Goal: Use online tool/utility: Utilize a website feature to perform a specific function

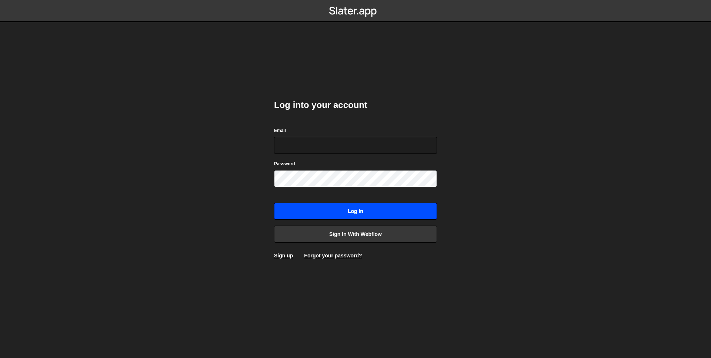
click at [312, 218] on input "Log in" at bounding box center [355, 211] width 163 height 17
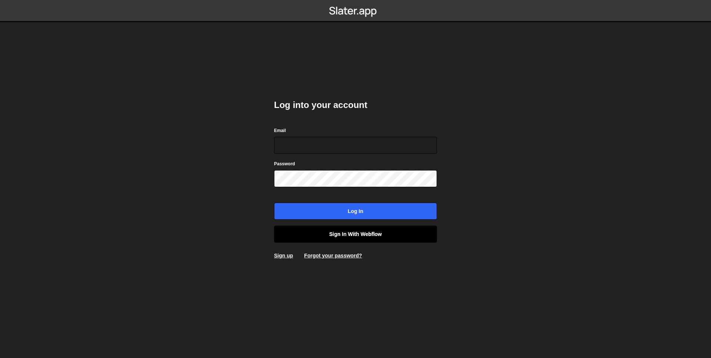
click at [308, 229] on link "Sign in with Webflow" at bounding box center [355, 234] width 163 height 17
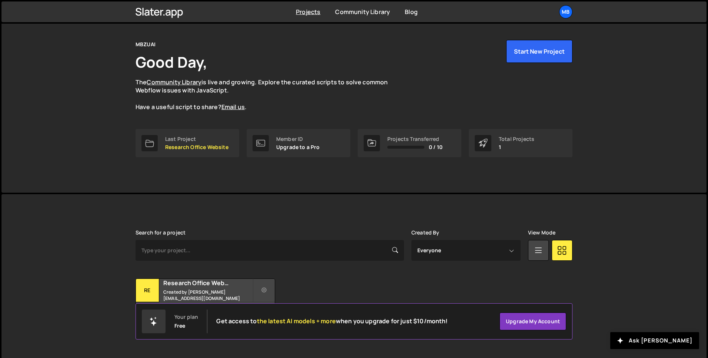
scroll to position [23, 0]
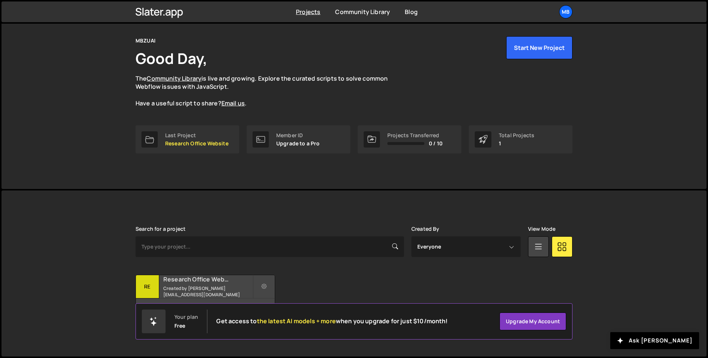
click at [205, 292] on small "Created by zaqi.silverano@mbzuai.ac.ae" at bounding box center [207, 291] width 89 height 13
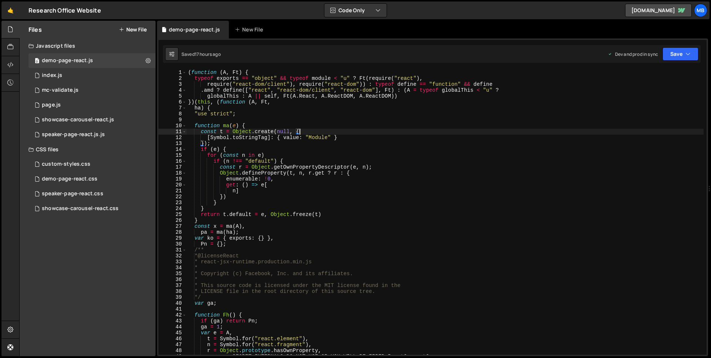
click at [601, 133] on div "( function ( A , Ft ) { typeof exports == "object" && typeof module < "u" ? Ft …" at bounding box center [445, 218] width 517 height 297
type textarea "}));"
paste textarea
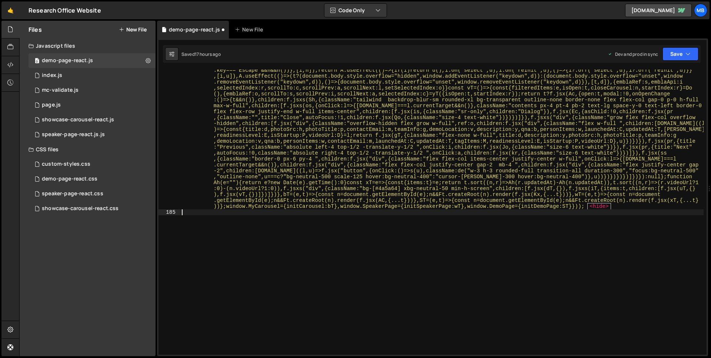
scroll to position [11842, 0]
click at [681, 55] on button "Save" at bounding box center [680, 53] width 36 height 13
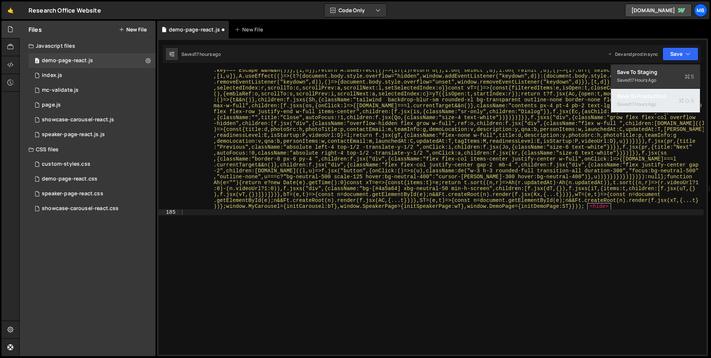
click at [650, 104] on div "17 hours ago" at bounding box center [643, 104] width 26 height 6
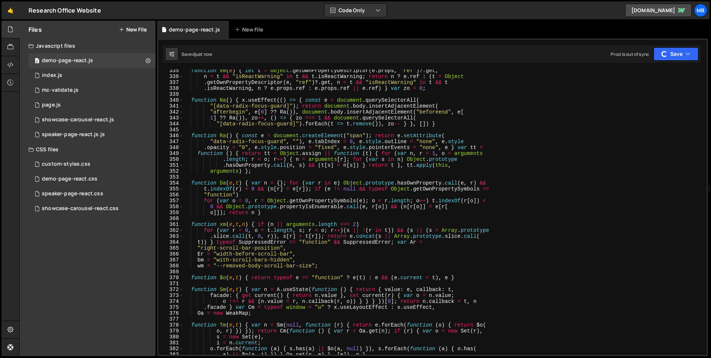
scroll to position [0, 0]
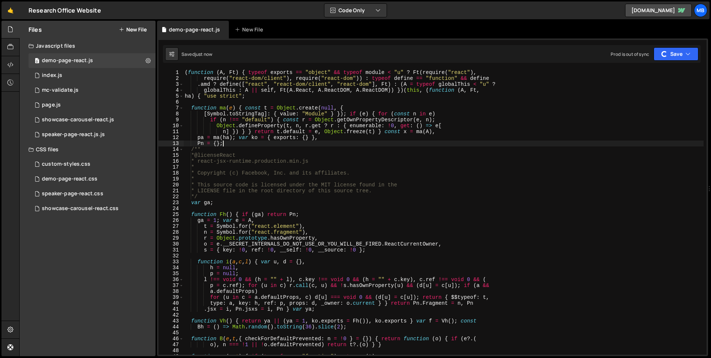
drag, startPoint x: 381, startPoint y: 145, endPoint x: 379, endPoint y: 141, distance: 4.8
click at [381, 145] on div "( function ( A , Ft ) { typeof exports == "object" && typeof module < "u" ? Ft …" at bounding box center [443, 218] width 520 height 297
click at [540, 124] on div "( function ( A , Ft ) { typeof exports == "object" && typeof module < "u" ? Ft …" at bounding box center [443, 218] width 520 height 297
type textarea "Object.defineProperty(t, n, r.get ? r : { enumerable: !0, get: () => e["
